Goal: Find contact information: Find contact information

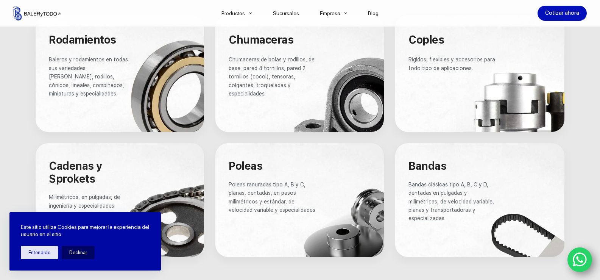
scroll to position [505, 0]
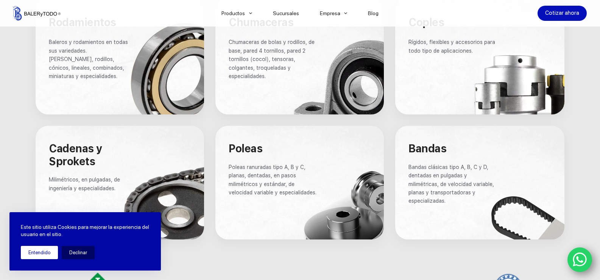
click at [41, 257] on button "Entendido" at bounding box center [39, 252] width 37 height 13
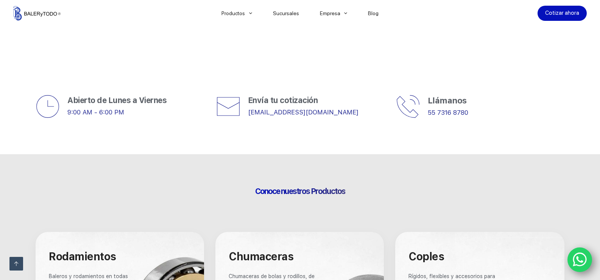
scroll to position [253, 0]
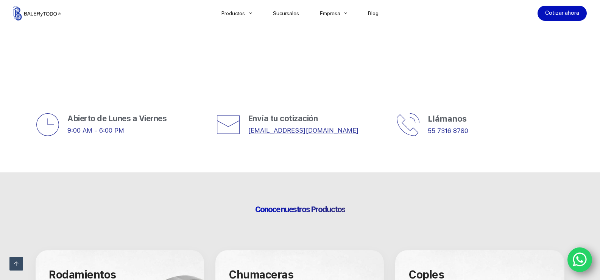
click at [269, 130] on link "[EMAIL_ADDRESS][DOMAIN_NAME]" at bounding box center [303, 130] width 111 height 8
click at [272, 121] on span "Envía tu cotización" at bounding box center [283, 118] width 70 height 9
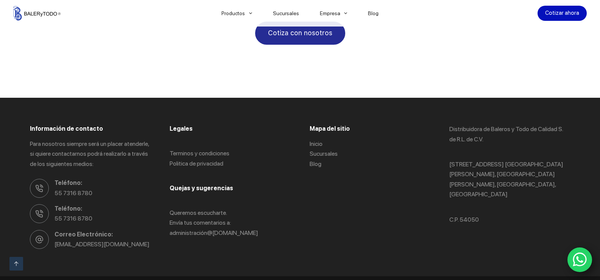
scroll to position [1461, 0]
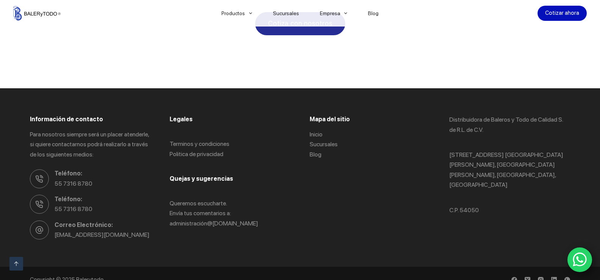
click at [579, 265] on icon "WhatsApp" at bounding box center [580, 259] width 14 height 16
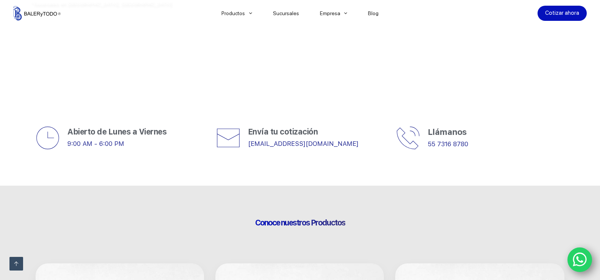
scroll to position [262, 0]
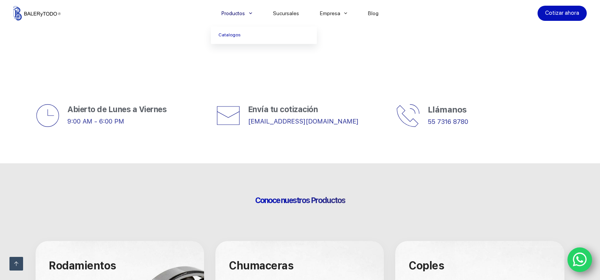
click at [239, 13] on link "Productos" at bounding box center [237, 13] width 52 height 0
click at [285, 13] on link "Sucursales" at bounding box center [285, 13] width 47 height 0
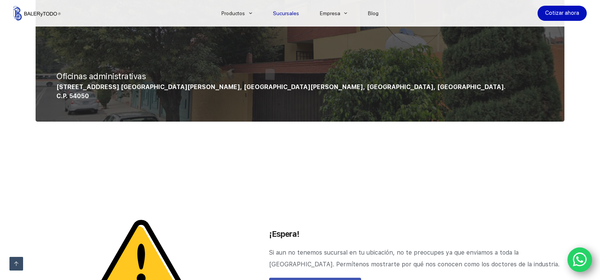
scroll to position [884, 0]
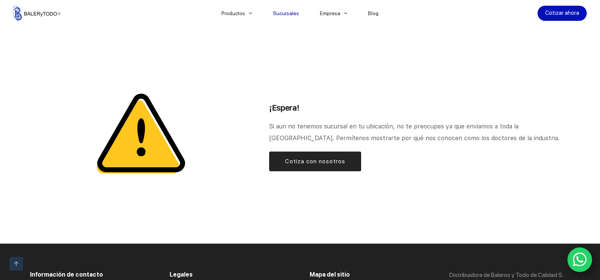
click at [331, 156] on link "Cotiza con nosotros" at bounding box center [315, 161] width 92 height 20
click at [294, 161] on span "Cotiza con nosotros" at bounding box center [315, 161] width 60 height 9
click at [305, 163] on span "Cotiza con nosotros" at bounding box center [315, 161] width 60 height 9
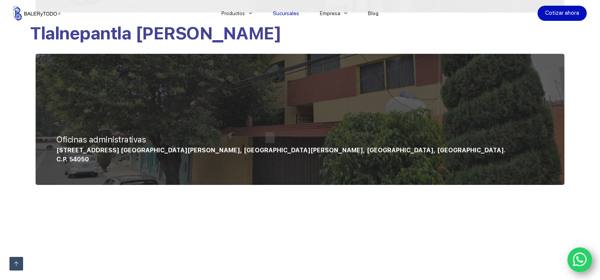
scroll to position [315, 0]
